Goal: Information Seeking & Learning: Learn about a topic

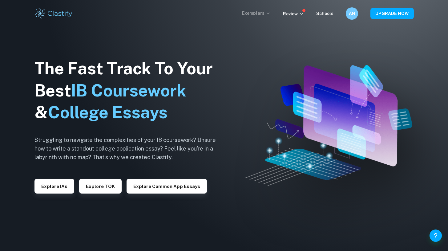
click at [261, 16] on p "Exemplars" at bounding box center [256, 13] width 29 height 7
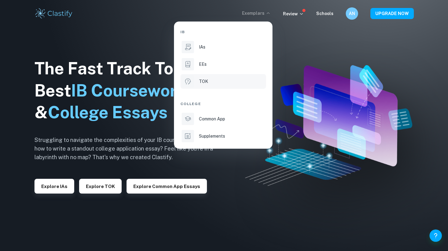
click at [222, 81] on div "TOK" at bounding box center [232, 81] width 66 height 7
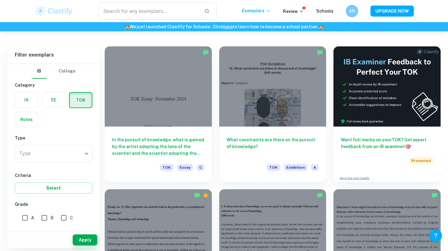
scroll to position [130, 0]
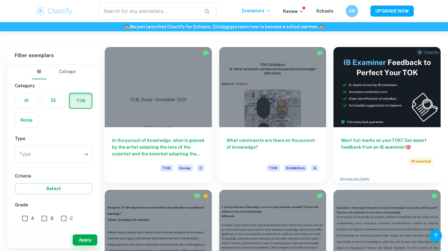
click at [23, 218] on input "A" at bounding box center [25, 219] width 12 height 12
checkbox input "true"
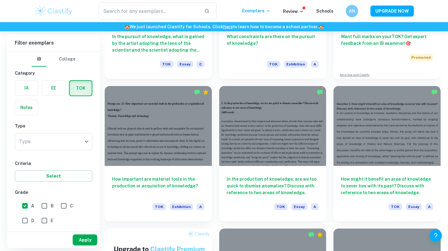
click at [78, 243] on button "Apply" at bounding box center [85, 240] width 25 height 11
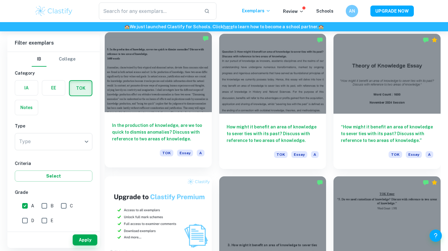
scroll to position [287, 0]
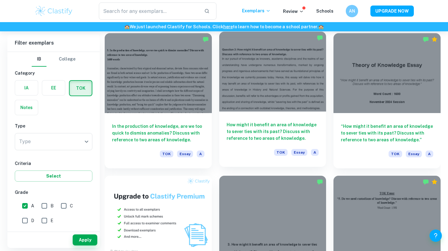
click at [251, 117] on div "How might it benefit an area of knowledge to sever ties with its past? Discuss …" at bounding box center [272, 139] width 107 height 55
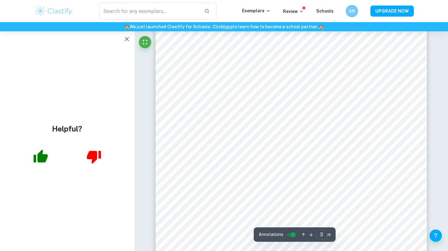
scroll to position [1023, 0]
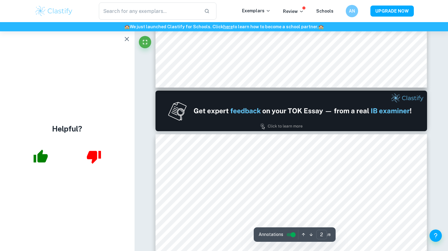
type input "1"
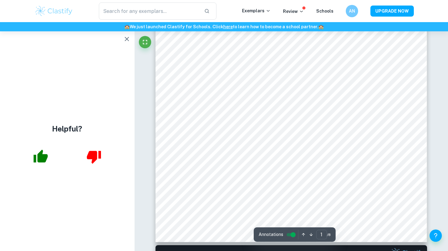
scroll to position [182, 0]
